Goal: Task Accomplishment & Management: Manage account settings

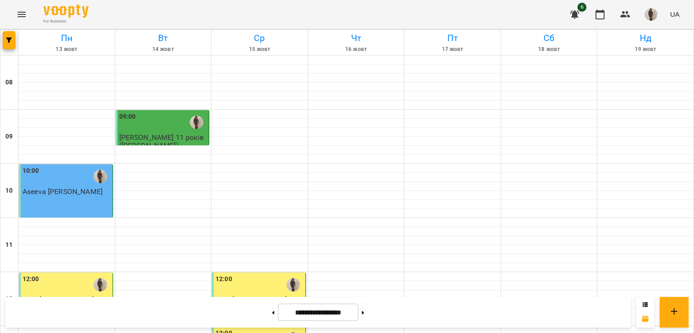
scroll to position [404, 0]
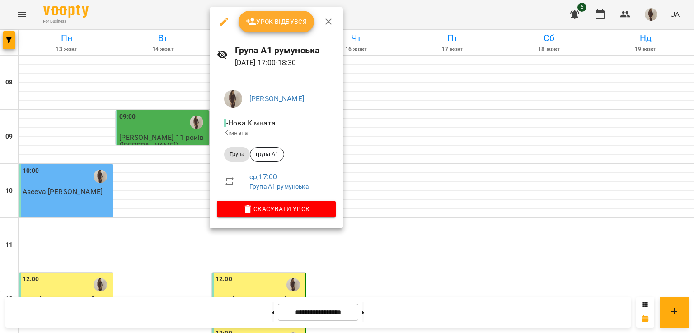
click at [276, 19] on span "Урок відбувся" at bounding box center [276, 21] width 61 height 11
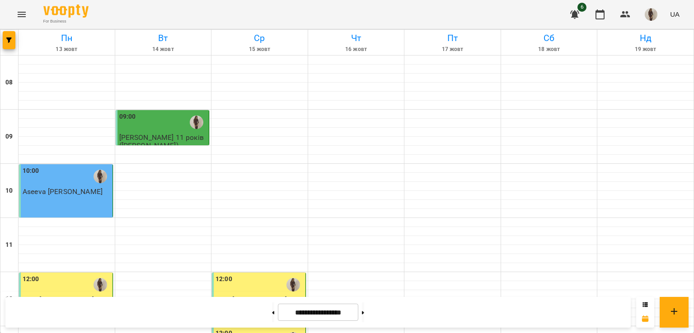
scroll to position [389, 0]
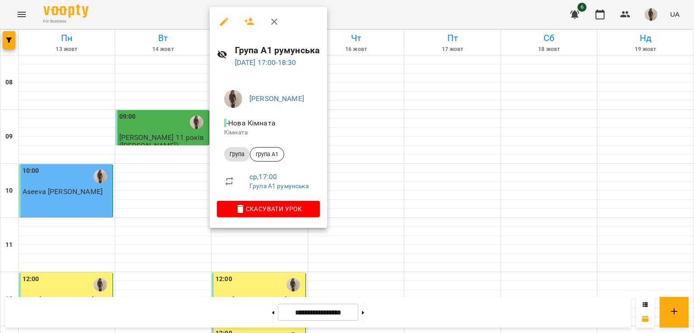
click at [249, 22] on icon "button" at bounding box center [249, 21] width 11 height 11
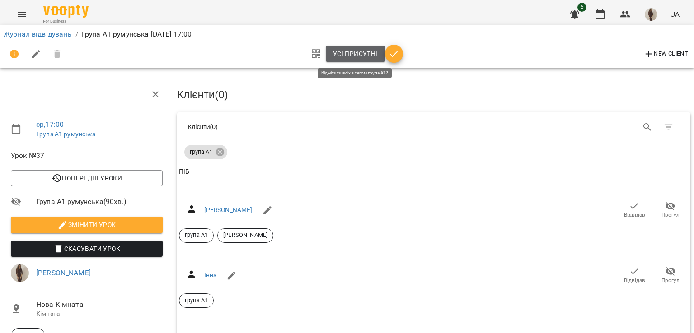
click at [363, 50] on span "Усі присутні" at bounding box center [355, 53] width 45 height 11
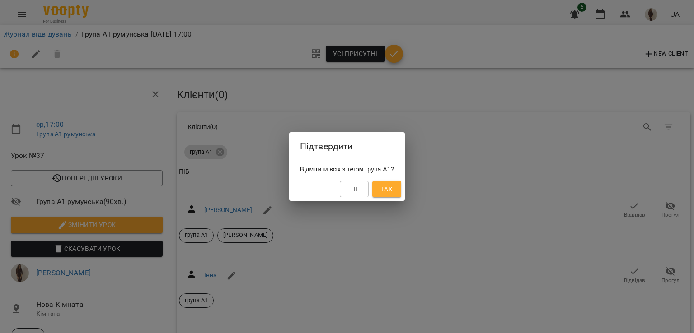
click at [389, 195] on span "Так" at bounding box center [387, 189] width 12 height 11
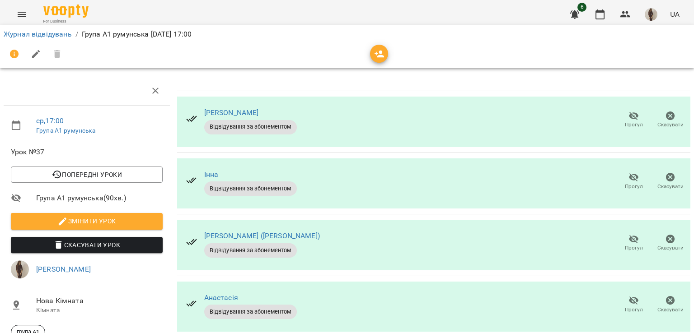
scroll to position [258, 0]
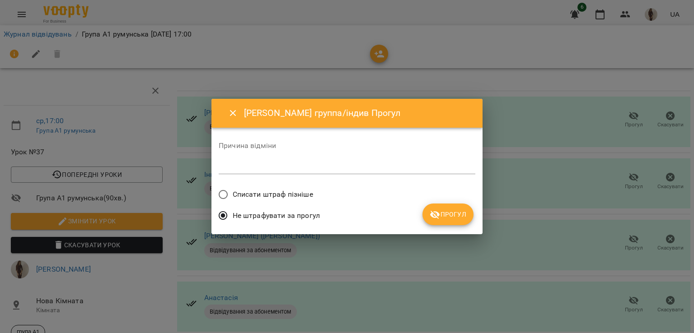
click at [294, 196] on span "Списати штраф пізніше" at bounding box center [273, 194] width 80 height 11
click at [430, 215] on icon "submit" at bounding box center [435, 215] width 11 height 11
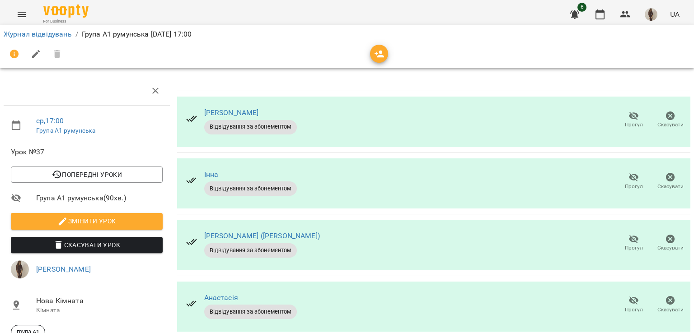
scroll to position [330, 0]
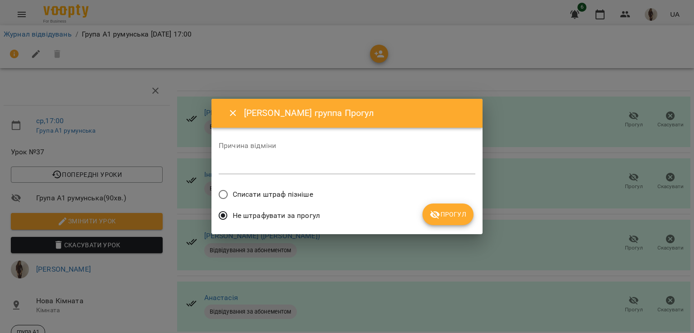
click at [300, 192] on span "Списати штраф пізніше" at bounding box center [273, 194] width 80 height 11
click at [447, 217] on span "Прогул" at bounding box center [448, 214] width 37 height 11
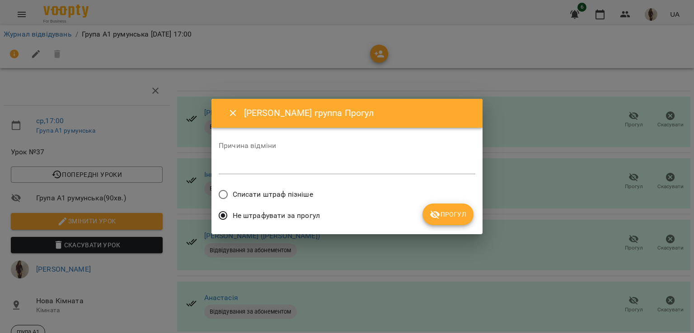
click at [251, 190] on span "Списати штраф пізніше" at bounding box center [273, 194] width 80 height 11
click at [444, 216] on span "Прогул" at bounding box center [448, 214] width 37 height 11
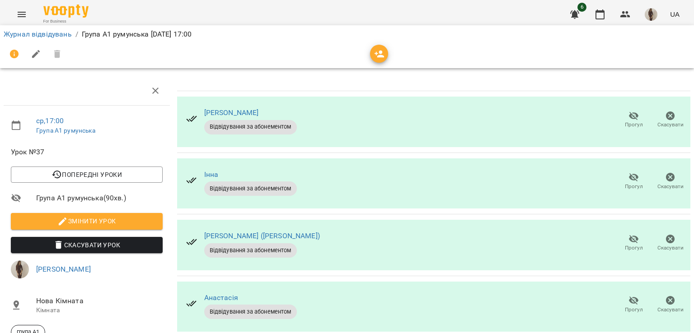
scroll to position [0, 0]
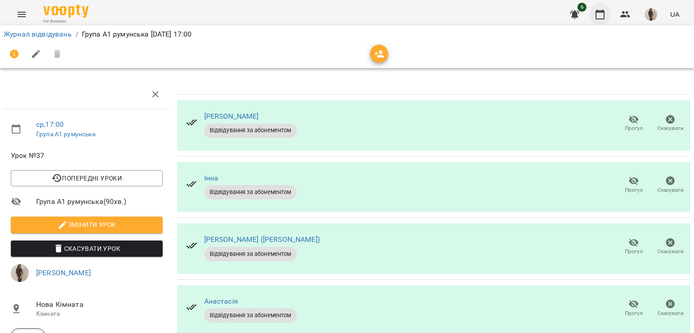
click at [603, 9] on button "button" at bounding box center [600, 15] width 22 height 22
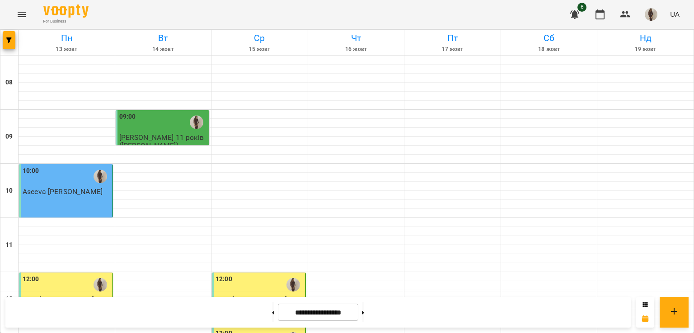
scroll to position [258, 0]
